Goal: Task Accomplishment & Management: Use online tool/utility

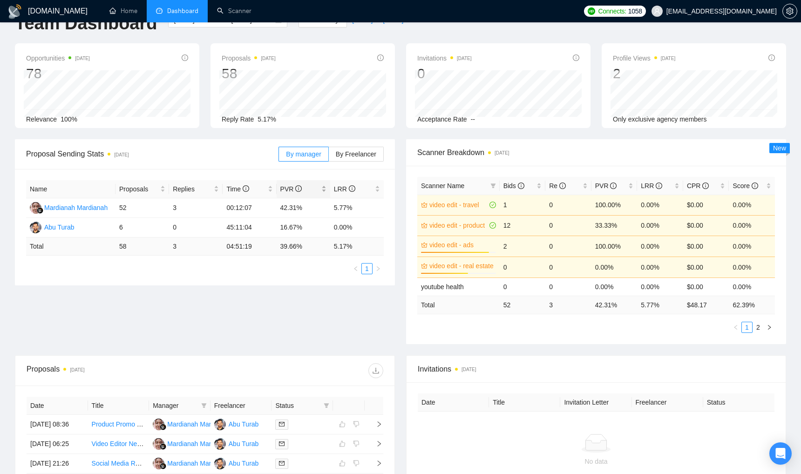
scroll to position [26, 0]
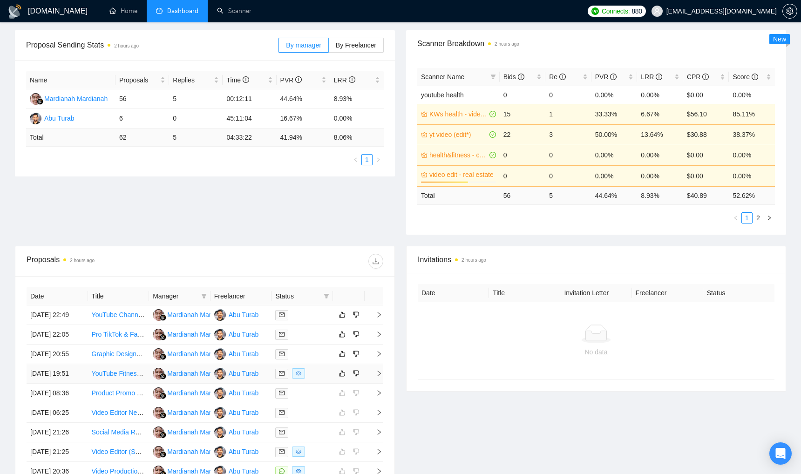
scroll to position [341, 0]
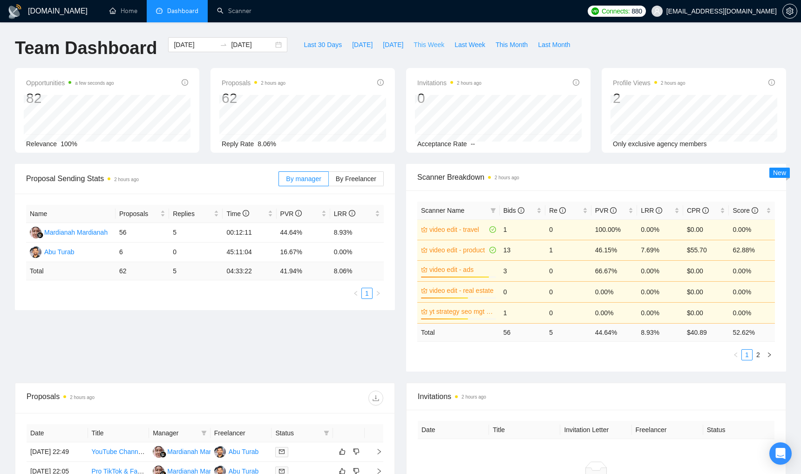
click at [424, 45] on span "This Week" at bounding box center [429, 45] width 31 height 10
type input "[DATE]"
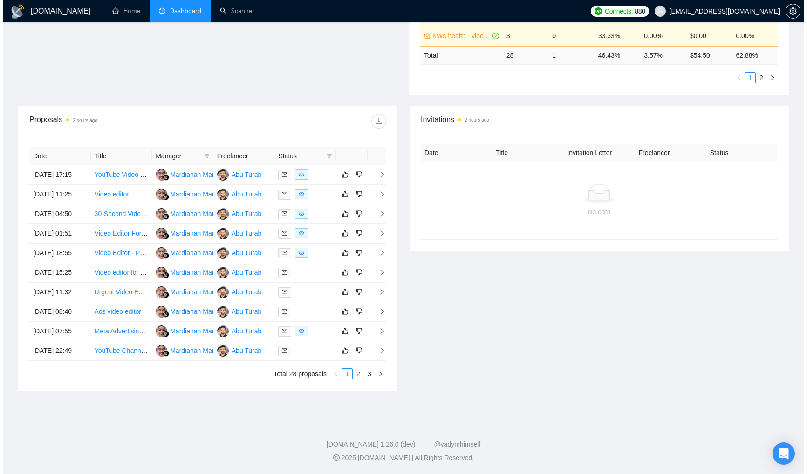
scroll to position [342, 0]
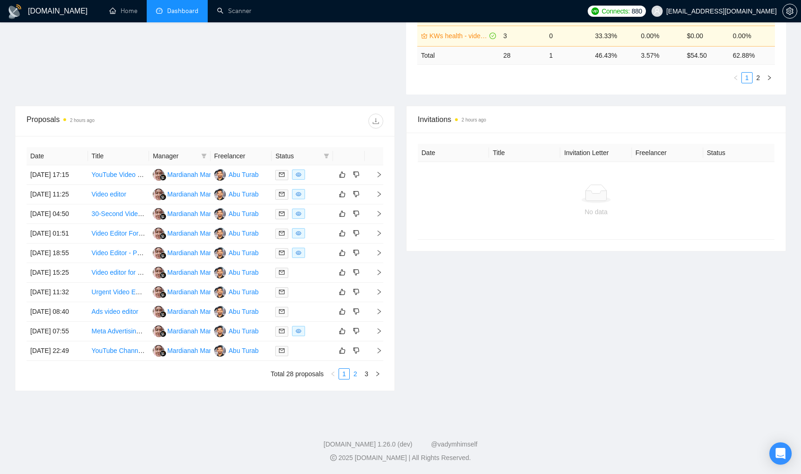
click at [355, 379] on link "2" at bounding box center [355, 374] width 10 height 10
click at [345, 379] on link "1" at bounding box center [344, 374] width 10 height 10
click at [321, 165] on td at bounding box center [303, 175] width 62 height 20
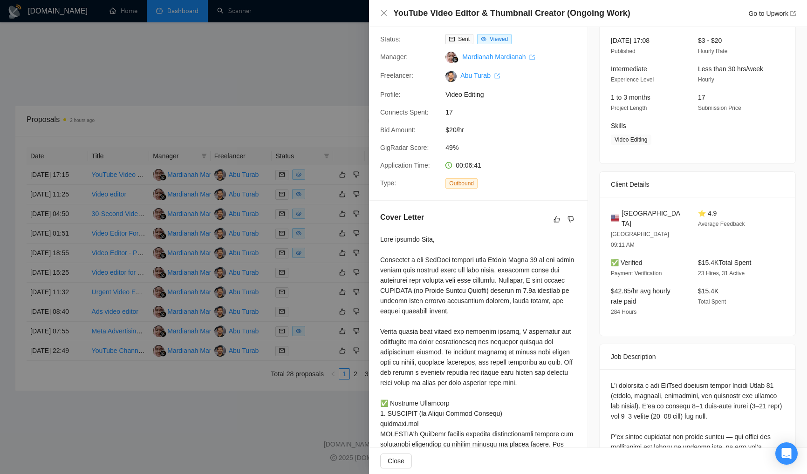
scroll to position [66, 0]
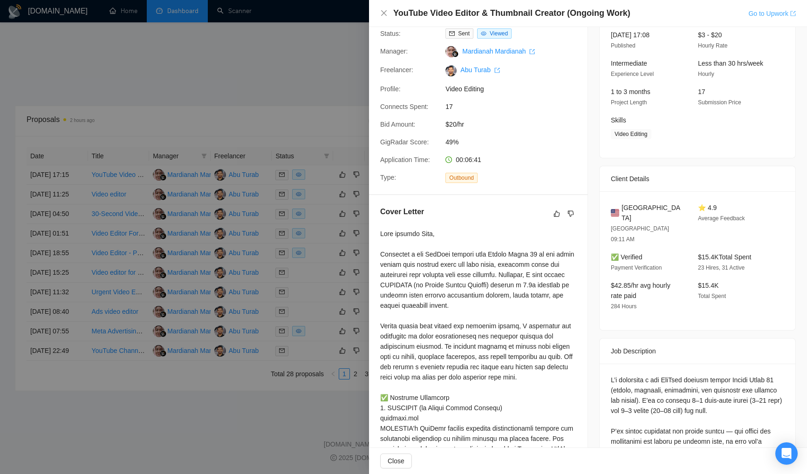
click at [771, 13] on link "Go to Upwork" at bounding box center [772, 13] width 48 height 7
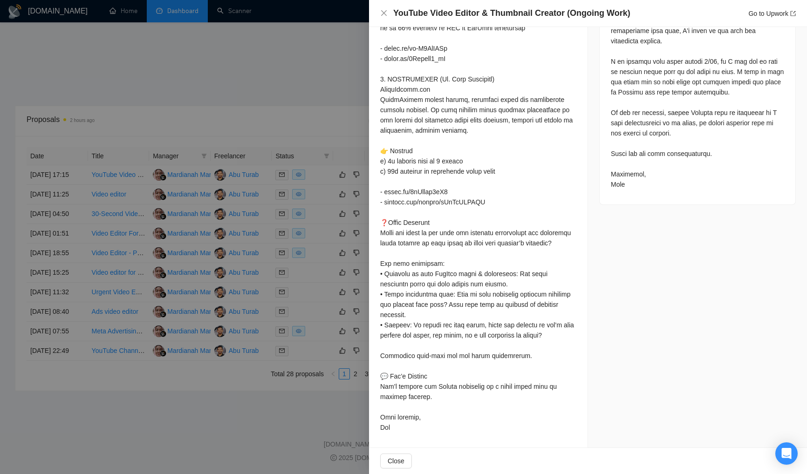
scroll to position [0, 0]
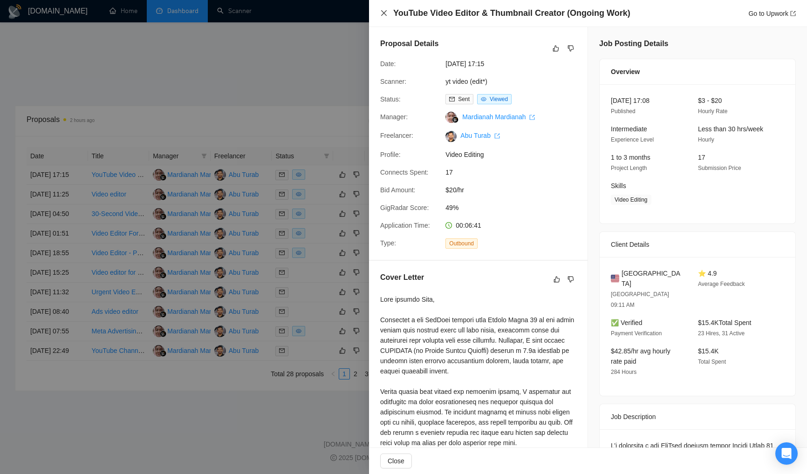
click at [383, 12] on icon "close" at bounding box center [383, 12] width 7 height 7
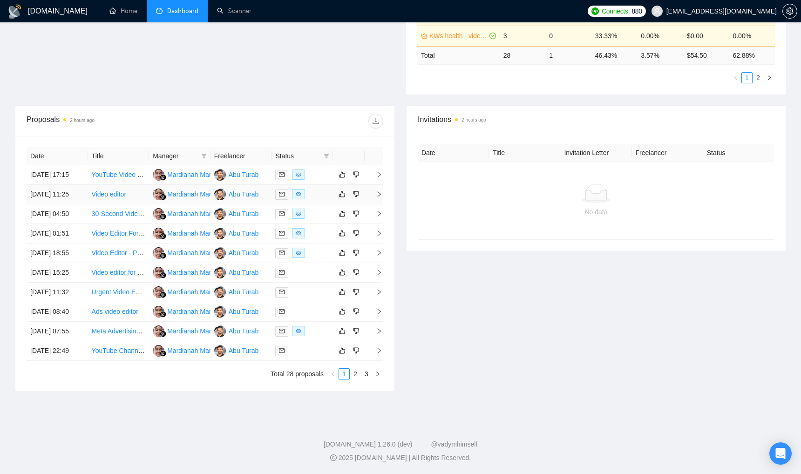
click at [324, 189] on div at bounding box center [302, 194] width 54 height 11
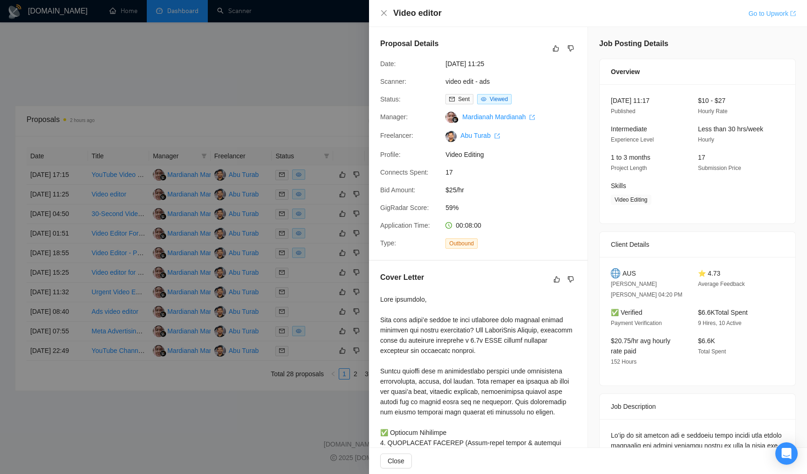
click at [757, 14] on link "Go to Upwork" at bounding box center [772, 13] width 48 height 7
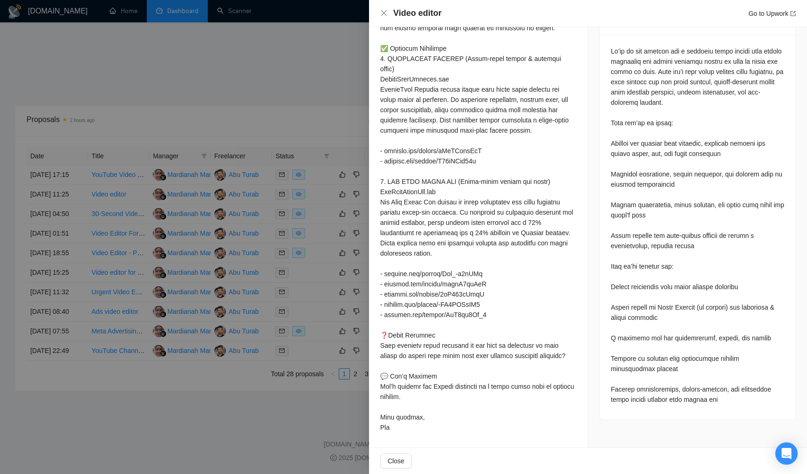
scroll to position [393, 0]
click at [350, 27] on div at bounding box center [403, 237] width 807 height 474
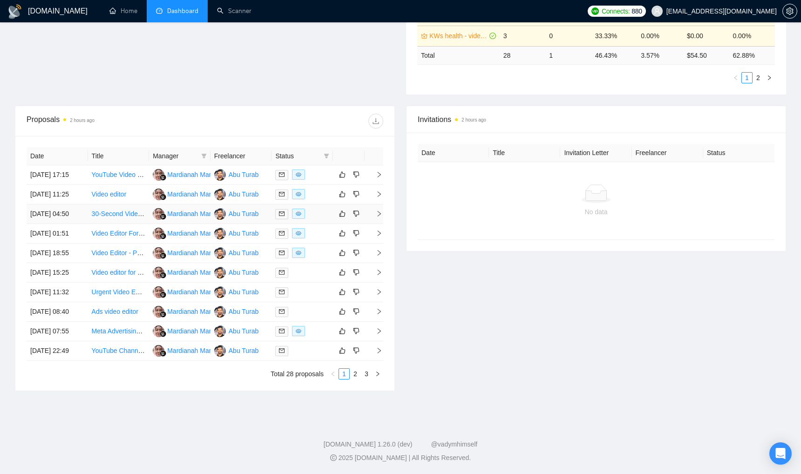
click at [328, 209] on div at bounding box center [302, 214] width 54 height 11
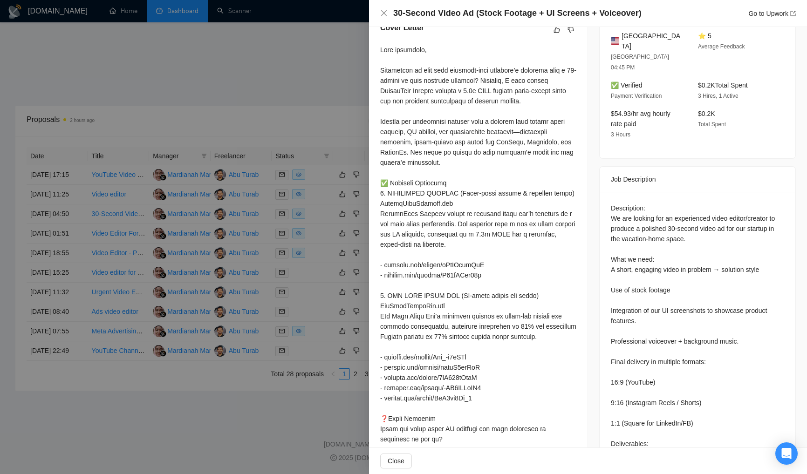
scroll to position [233, 0]
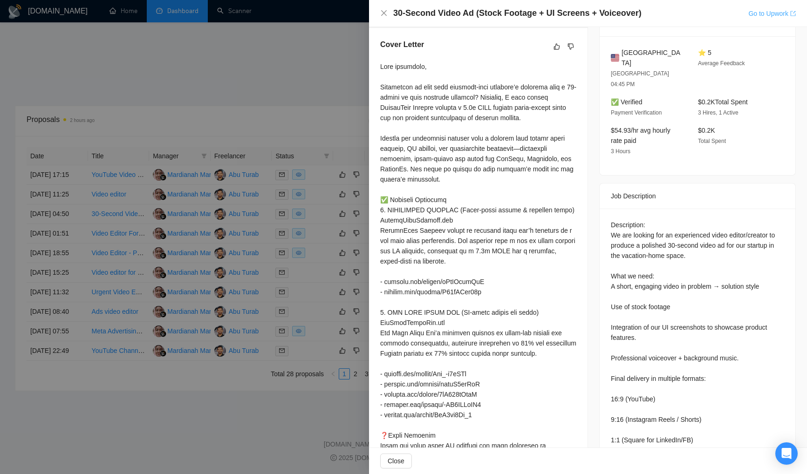
click at [751, 10] on link "Go to Upwork" at bounding box center [772, 13] width 48 height 7
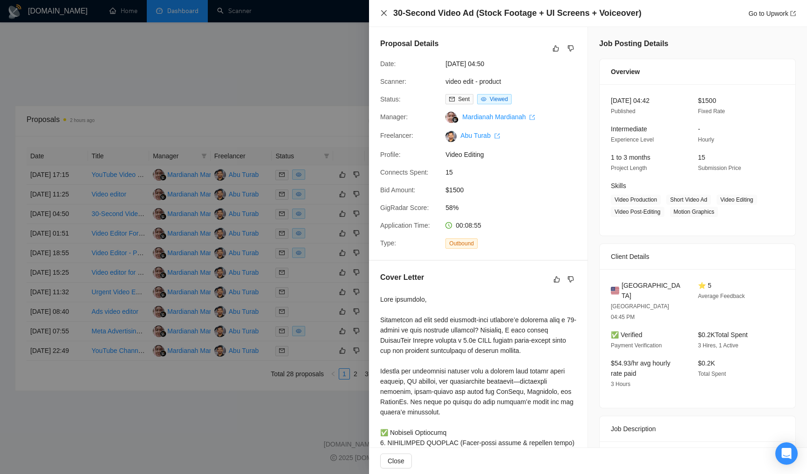
click at [385, 13] on icon "close" at bounding box center [383, 12] width 7 height 7
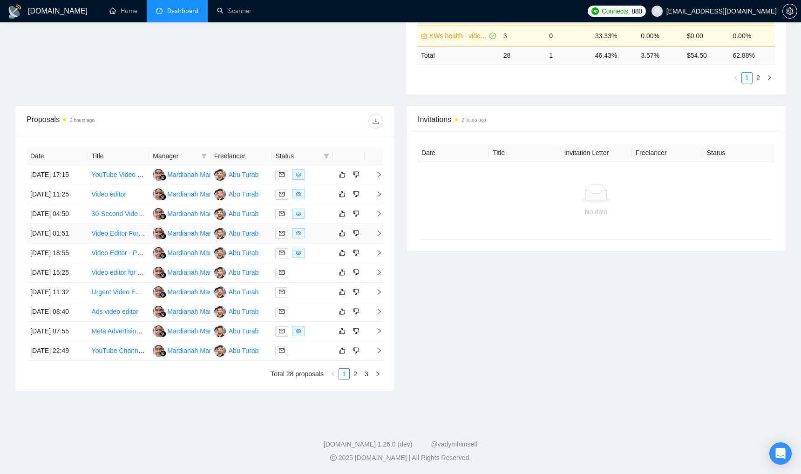
click at [329, 228] on div at bounding box center [302, 233] width 54 height 11
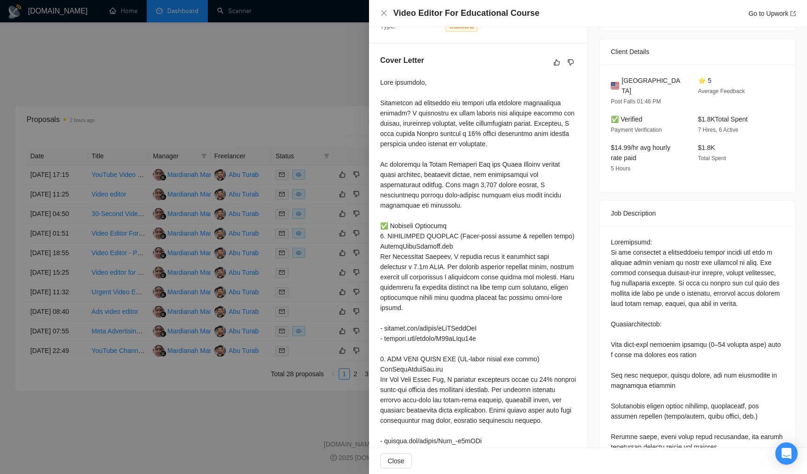
scroll to position [216, 0]
click at [385, 15] on icon "close" at bounding box center [383, 12] width 7 height 7
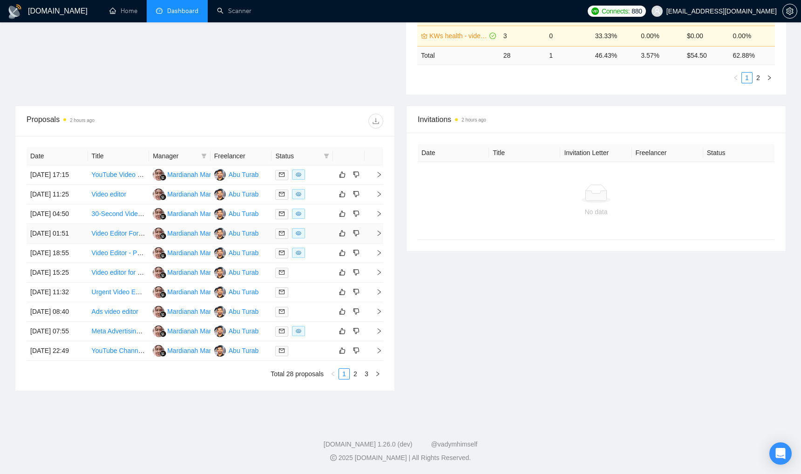
click at [323, 228] on div at bounding box center [302, 233] width 54 height 11
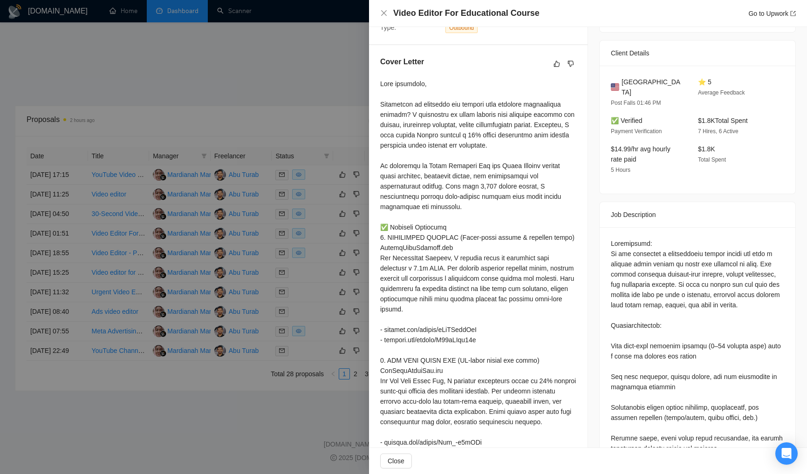
drag, startPoint x: 329, startPoint y: 219, endPoint x: 325, endPoint y: 224, distance: 5.9
click at [329, 220] on div at bounding box center [403, 237] width 807 height 474
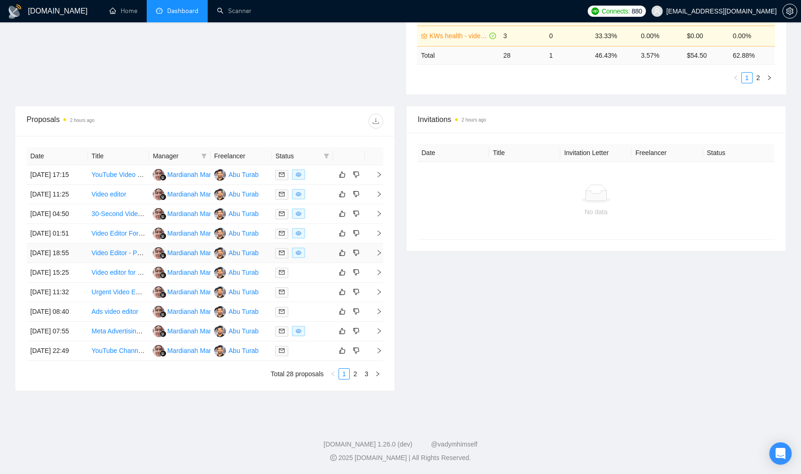
click at [322, 248] on div at bounding box center [302, 253] width 54 height 11
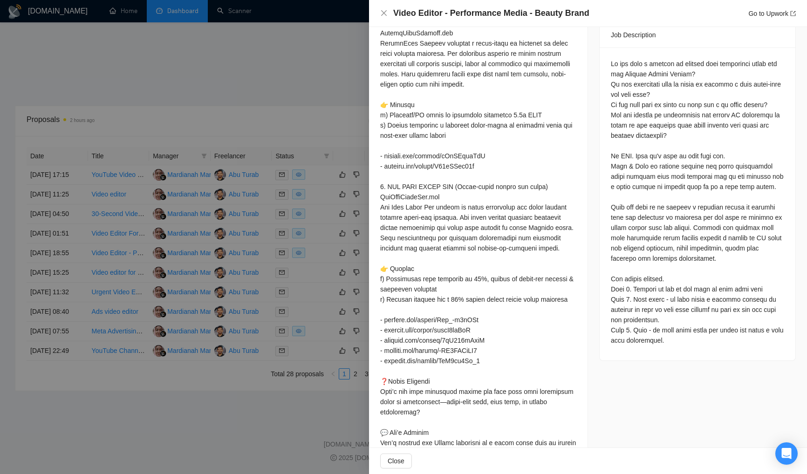
scroll to position [460, 0]
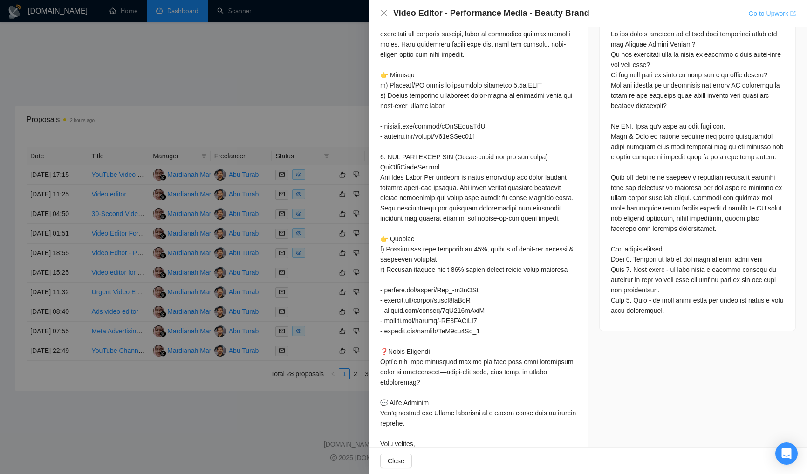
click at [752, 14] on link "Go to Upwork" at bounding box center [772, 13] width 48 height 7
click at [300, 443] on div at bounding box center [403, 237] width 807 height 474
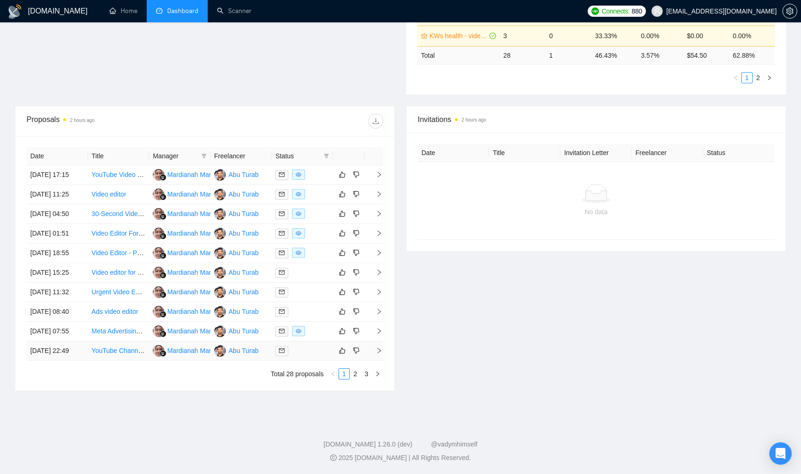
click at [315, 356] on div at bounding box center [302, 351] width 54 height 11
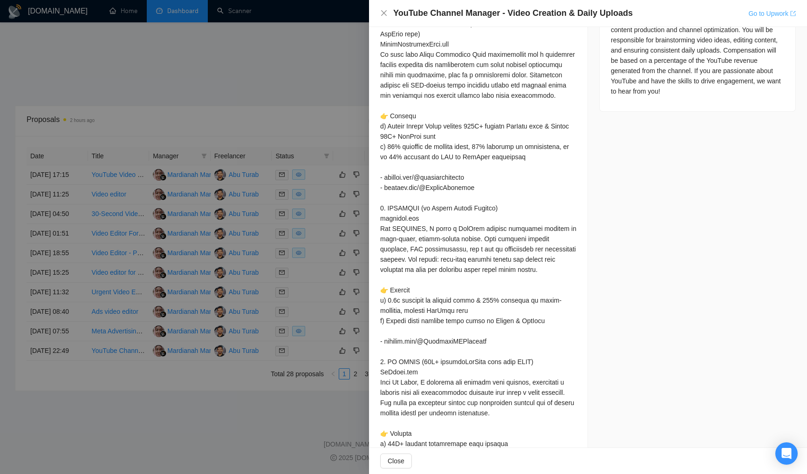
click at [775, 12] on link "Go to Upwork" at bounding box center [772, 13] width 48 height 7
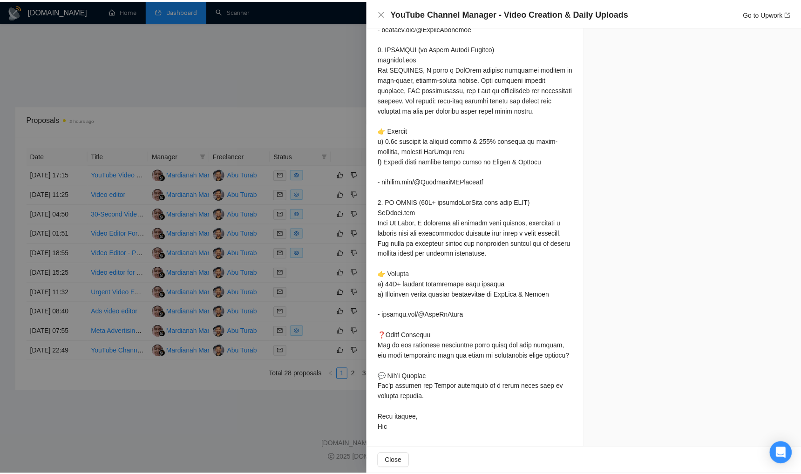
scroll to position [660, 0]
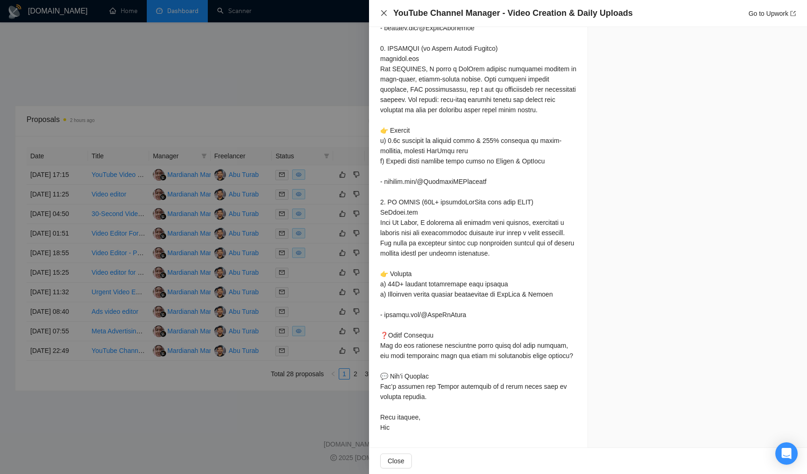
click at [383, 13] on icon "close" at bounding box center [384, 13] width 6 height 6
